Goal: Information Seeking & Learning: Learn about a topic

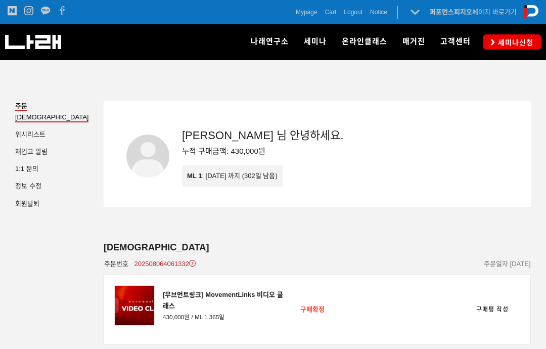
click at [370, 118] on span "내클래스" at bounding box center [357, 115] width 26 height 9
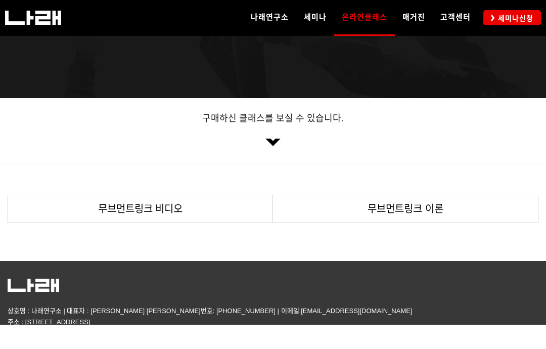
scroll to position [150, 0]
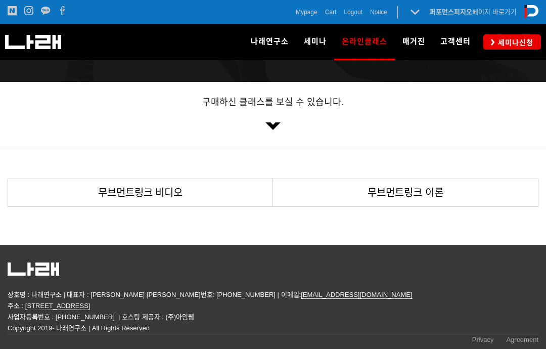
click at [140, 196] on span "무브먼트링크 비디오" at bounding box center [140, 192] width 85 height 11
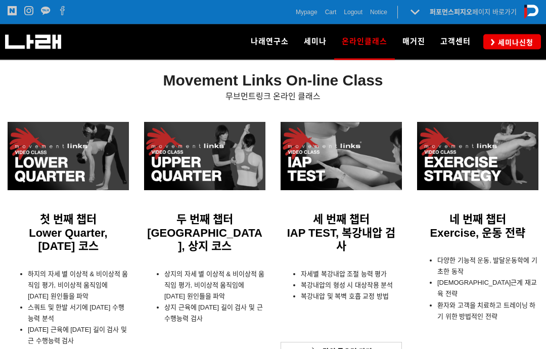
scroll to position [249, 0]
click at [190, 176] on div at bounding box center [204, 156] width 121 height 68
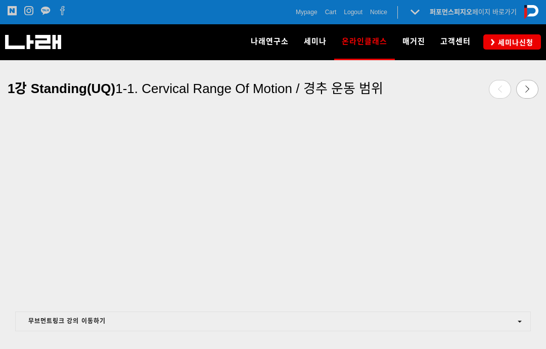
scroll to position [413, 0]
click at [524, 95] on link at bounding box center [527, 89] width 22 height 19
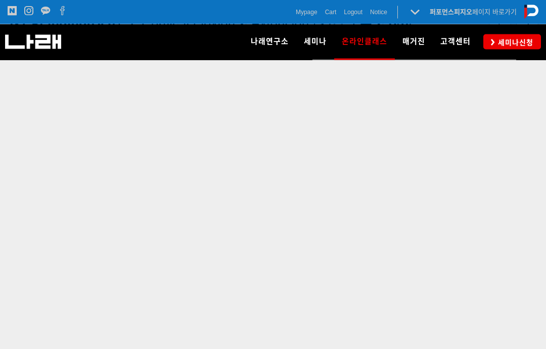
scroll to position [366, 0]
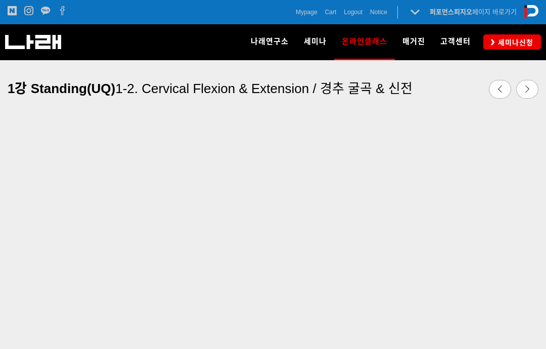
click at [527, 87] on icon at bounding box center [527, 88] width 7 height 7
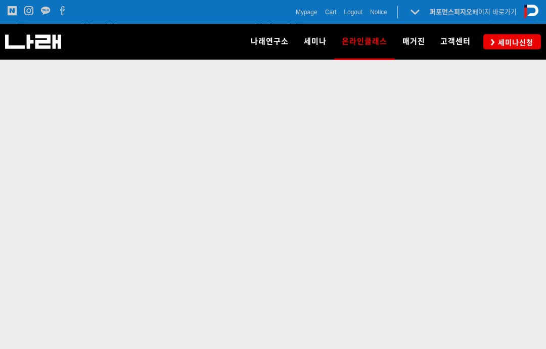
scroll to position [370, 0]
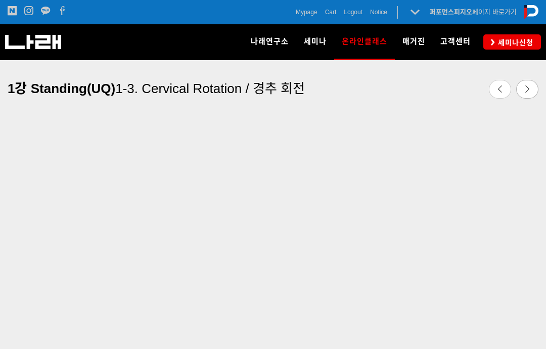
click at [533, 89] on link at bounding box center [527, 89] width 22 height 19
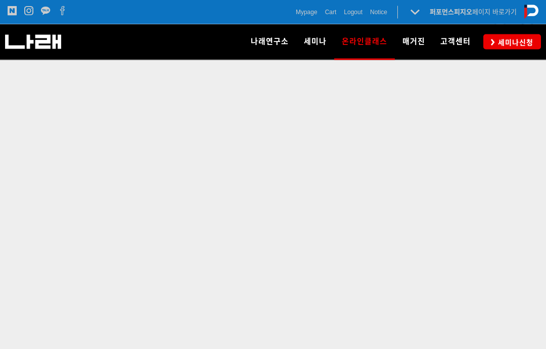
scroll to position [358, 0]
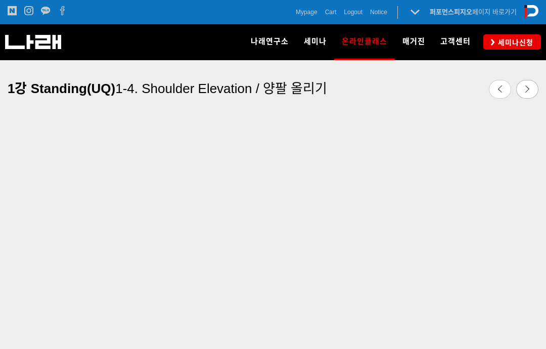
click at [529, 92] on link at bounding box center [527, 89] width 22 height 19
click at [6, 299] on div at bounding box center [273, 224] width 546 height 299
click at [528, 91] on icon at bounding box center [527, 88] width 7 height 7
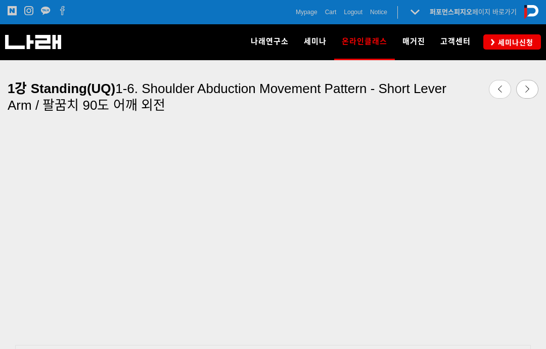
scroll to position [411, 0]
click at [528, 90] on icon at bounding box center [527, 88] width 7 height 7
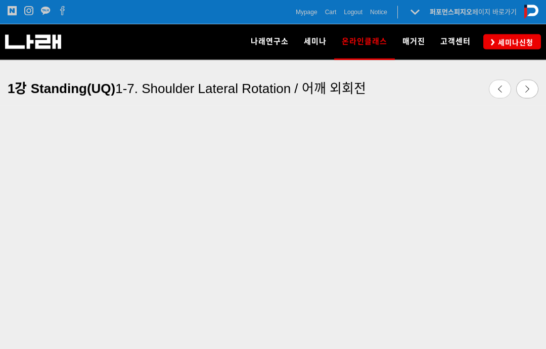
scroll to position [373, 0]
click at [526, 89] on icon at bounding box center [527, 88] width 7 height 7
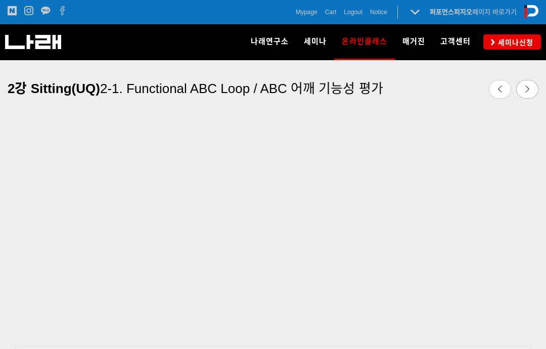
scroll to position [393, 0]
click at [531, 94] on link at bounding box center [527, 89] width 22 height 19
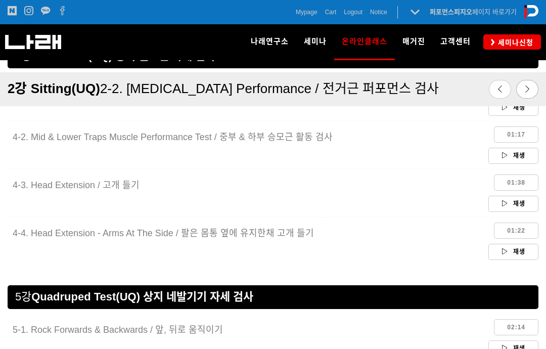
scroll to position [2013, 0]
